Goal: Entertainment & Leisure: Consume media (video, audio)

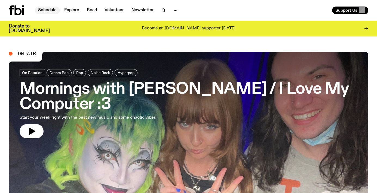
click at [51, 10] on link "Schedule" at bounding box center [47, 11] width 25 height 8
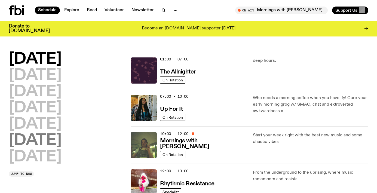
drag, startPoint x: 38, startPoint y: 141, endPoint x: 43, endPoint y: 131, distance: 12.0
click at [38, 140] on h2 "[DATE]" at bounding box center [35, 140] width 53 height 15
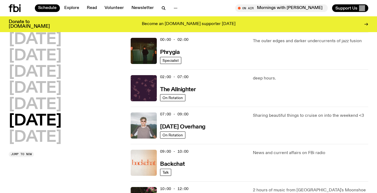
click at [146, 128] on img at bounding box center [144, 125] width 26 height 26
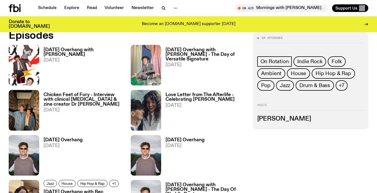
scroll to position [256, 0]
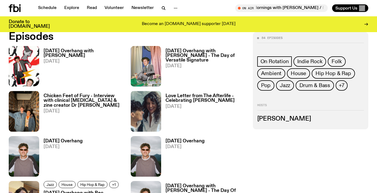
click at [29, 61] on img at bounding box center [24, 66] width 30 height 41
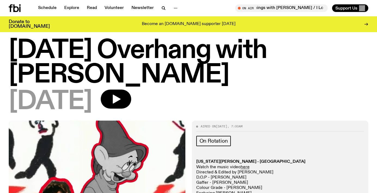
scroll to position [17, 0]
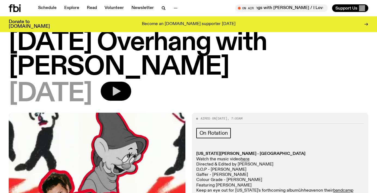
click at [120, 89] on icon "button" at bounding box center [117, 91] width 8 height 9
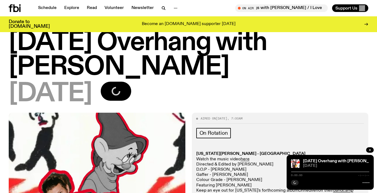
scroll to position [23, 0]
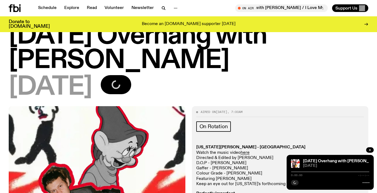
click at [301, 174] on span "0:00:00" at bounding box center [296, 175] width 11 height 3
click at [300, 172] on div at bounding box center [330, 171] width 78 height 1
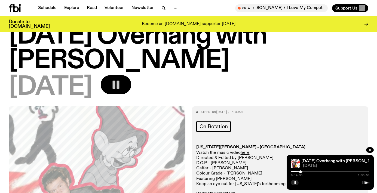
click at [306, 171] on div at bounding box center [330, 171] width 78 height 1
click at [309, 172] on div at bounding box center [330, 171] width 78 height 1
click at [312, 171] on div at bounding box center [330, 171] width 78 height 1
click at [316, 171] on div "0:33:20 1:59:58" at bounding box center [330, 173] width 78 height 7
click at [316, 172] on div at bounding box center [277, 171] width 78 height 1
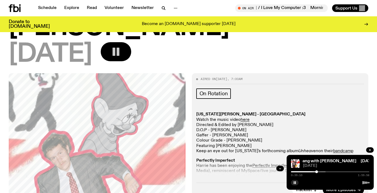
scroll to position [67, 0]
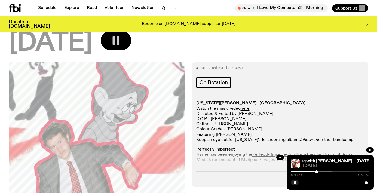
click at [322, 171] on div at bounding box center [292, 171] width 78 height 1
click at [326, 171] on div "0:47:54 1:59:58" at bounding box center [330, 173] width 78 height 7
click at [326, 171] on div at bounding box center [292, 171] width 78 height 1
click at [329, 172] on div at bounding box center [296, 171] width 78 height 1
click at [332, 171] on div "0:58:45 1:59:58" at bounding box center [330, 173] width 78 height 7
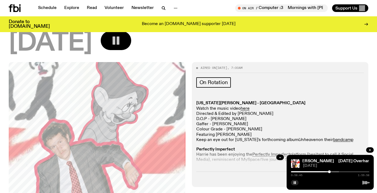
click at [332, 172] on div at bounding box center [299, 171] width 78 height 1
click at [335, 171] on div at bounding box center [304, 171] width 78 height 1
click at [338, 171] on div at bounding box center [308, 171] width 78 height 1
drag, startPoint x: 339, startPoint y: 171, endPoint x: 334, endPoint y: 170, distance: 4.2
click at [334, 170] on div "1:07:04 1:59:58" at bounding box center [330, 173] width 78 height 7
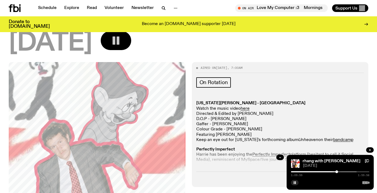
click at [336, 171] on div at bounding box center [336, 171] width 3 height 3
click at [337, 172] on div at bounding box center [337, 171] width 3 height 3
click at [337, 171] on div at bounding box center [336, 171] width 3 height 3
click at [295, 184] on icon "button" at bounding box center [294, 182] width 3 height 3
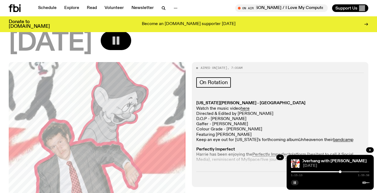
click at [294, 183] on rect "button" at bounding box center [293, 182] width 1 height 3
